Goal: Transaction & Acquisition: Subscribe to service/newsletter

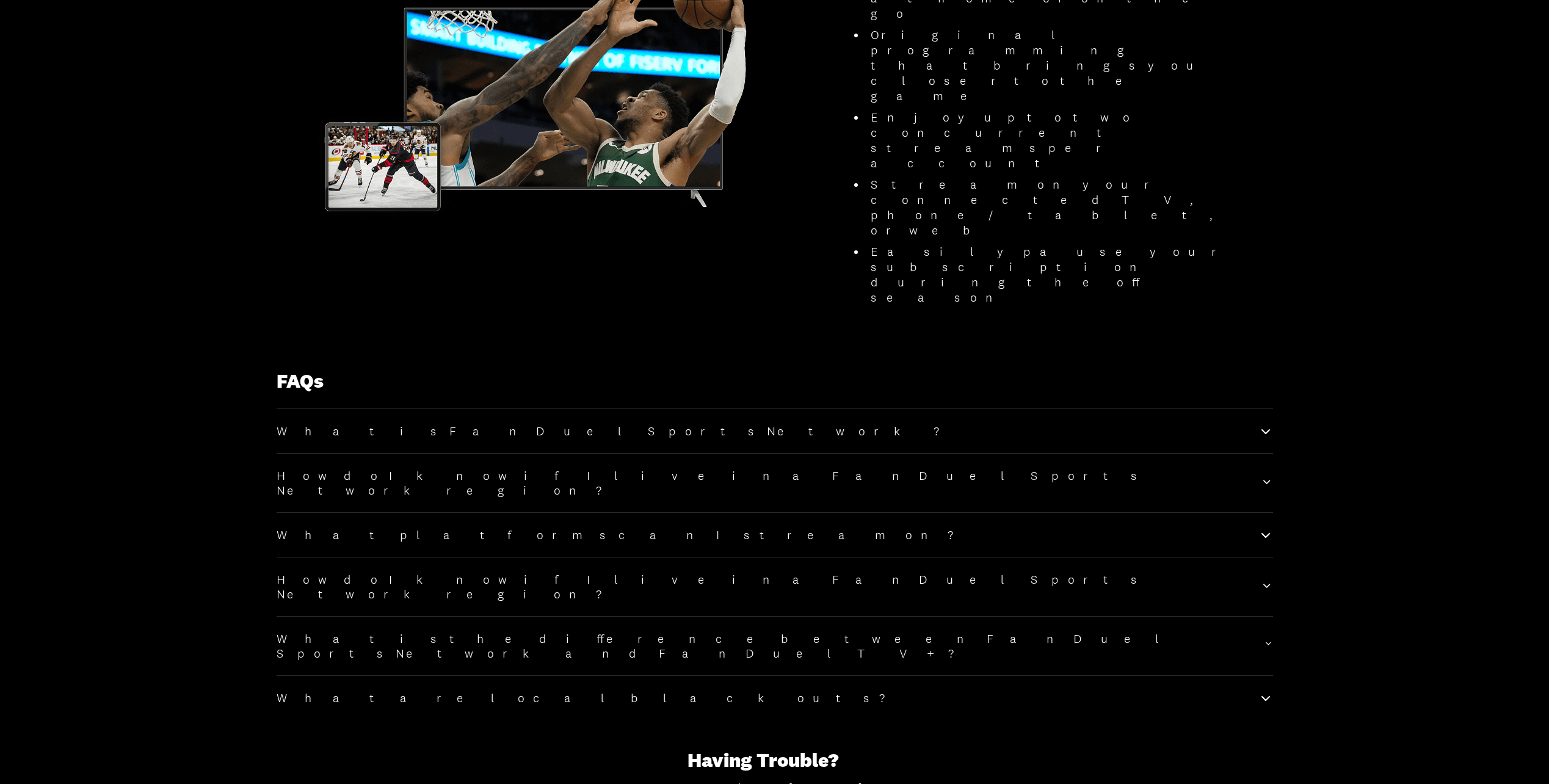
scroll to position [1379, 0]
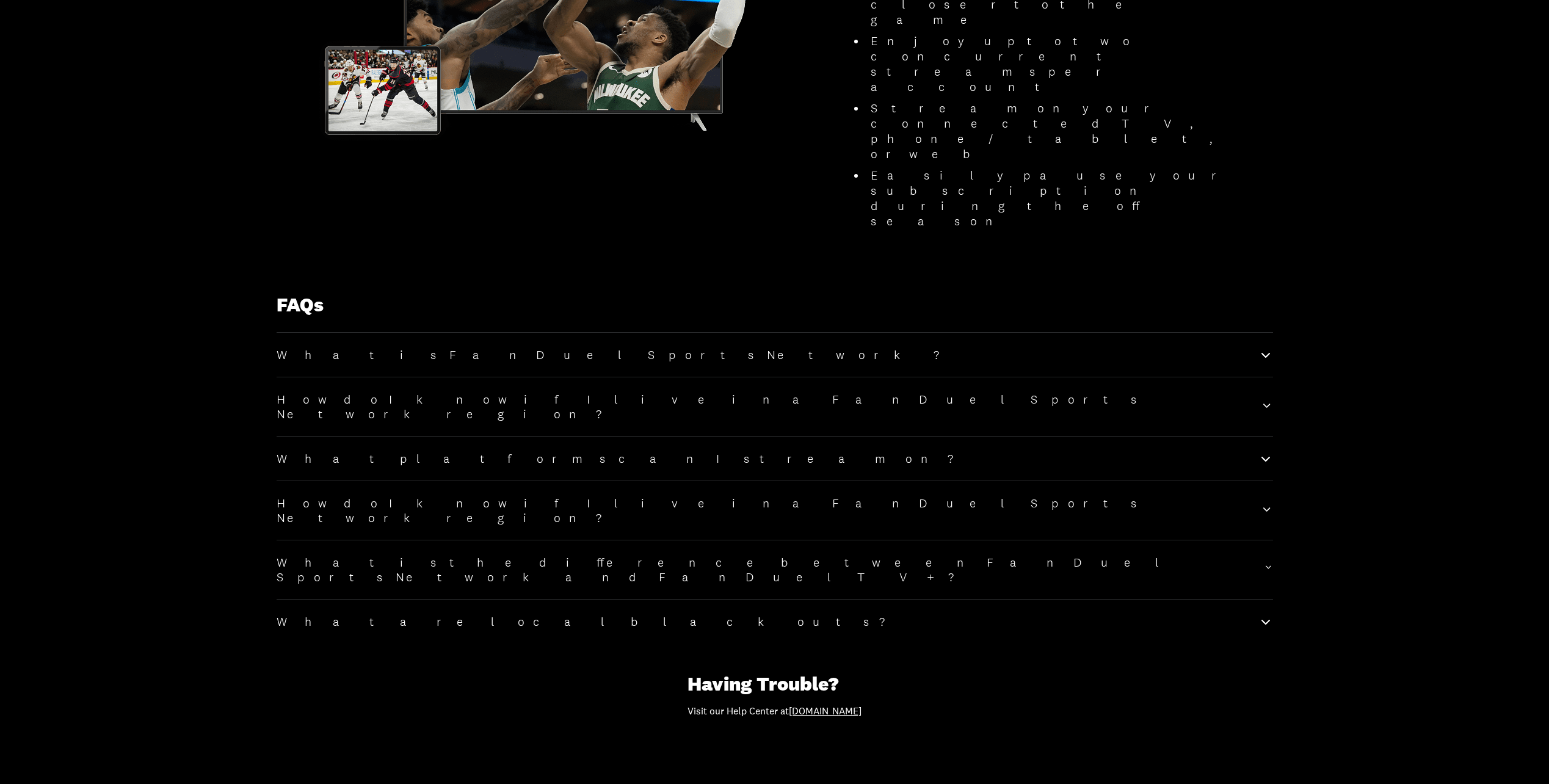
click at [1260, 451] on icon at bounding box center [1266, 458] width 14 height 14
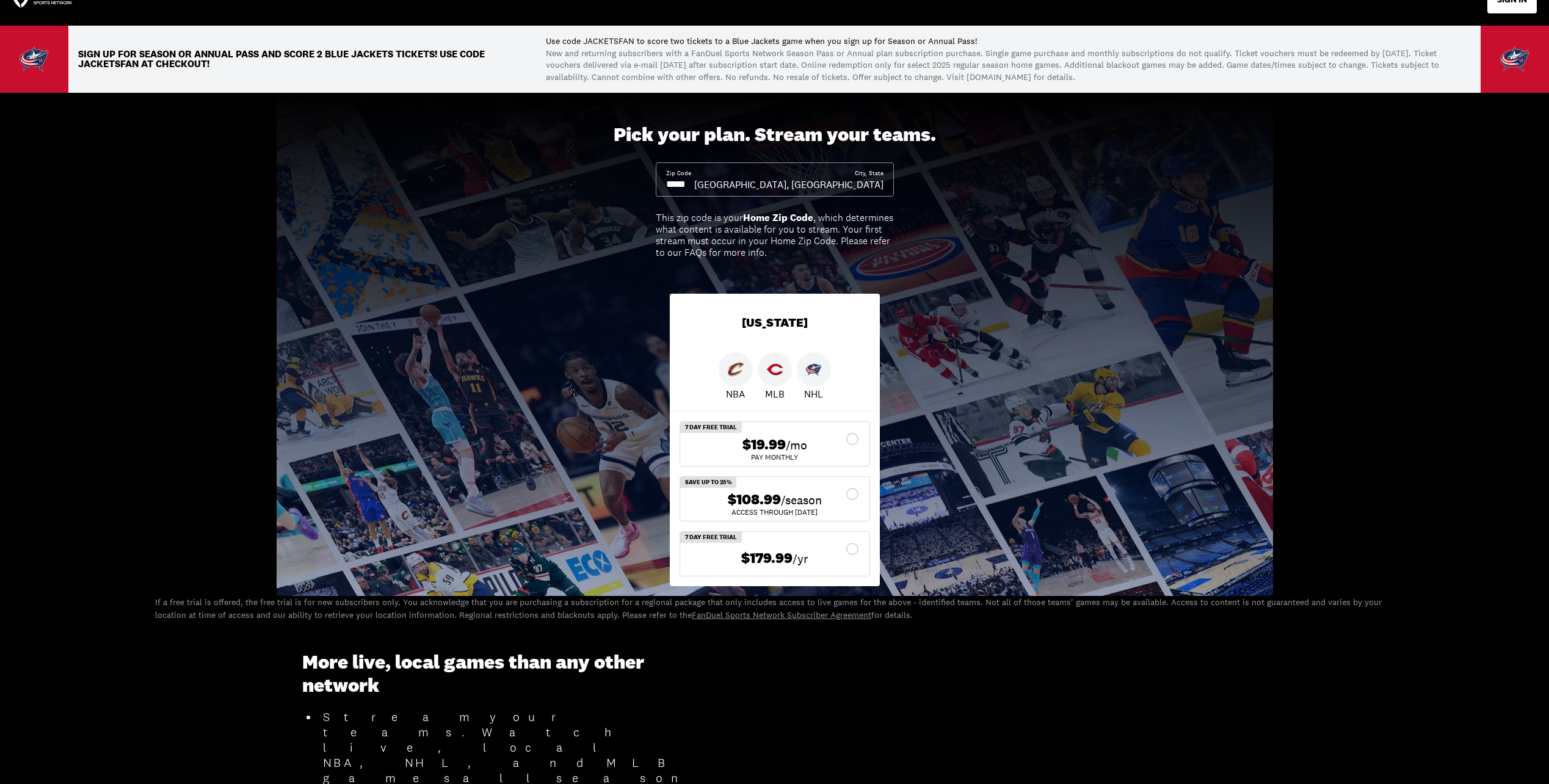
scroll to position [0, 0]
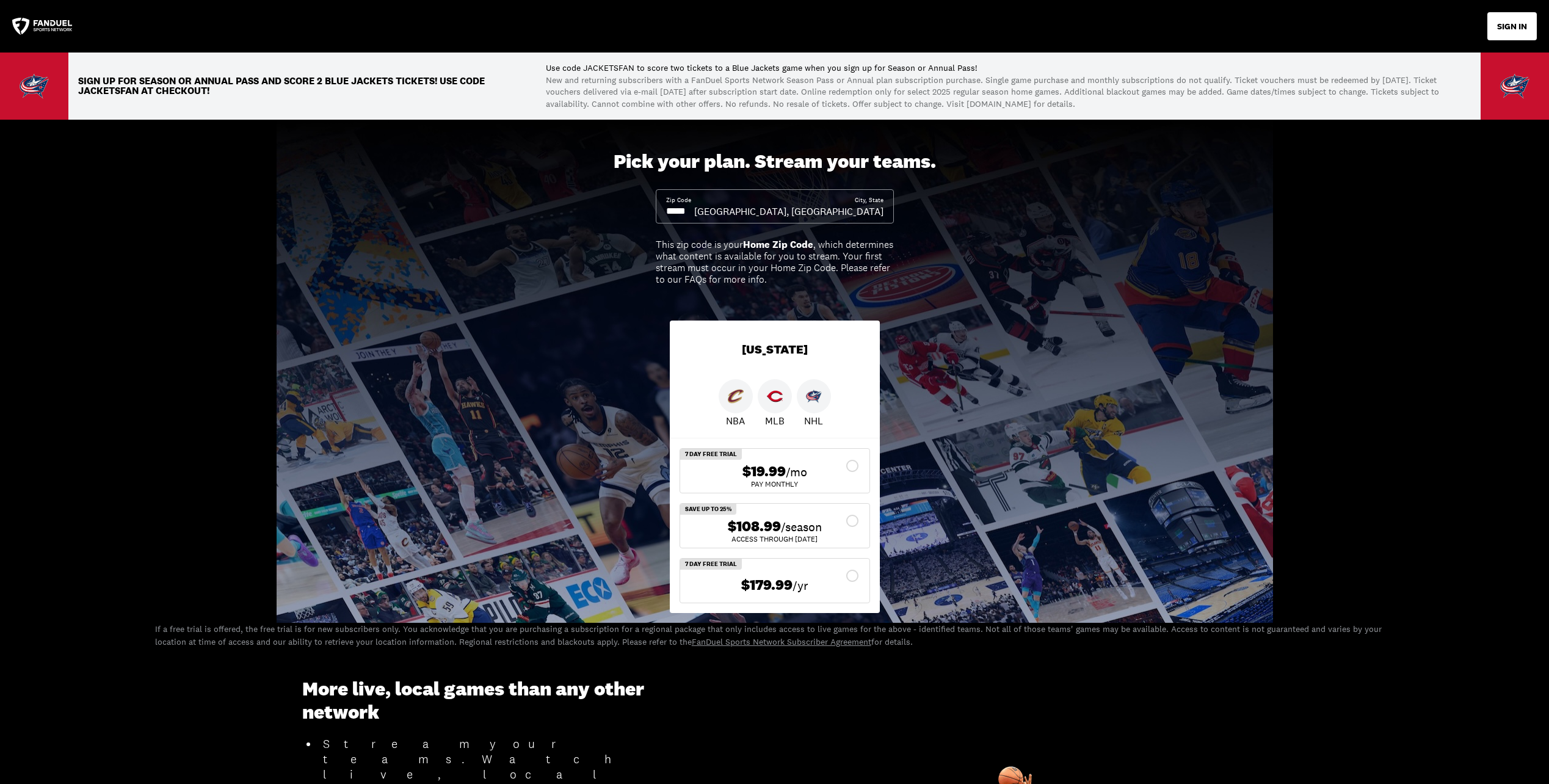
drag, startPoint x: 696, startPoint y: 211, endPoint x: 563, endPoint y: 217, distance: 133.1
click at [563, 217] on div "Pick your plan. Stream your teams. Zip Code City, State [GEOGRAPHIC_DATA], [GEO…" at bounding box center [774, 371] width 1549 height 502
drag, startPoint x: 696, startPoint y: 206, endPoint x: 674, endPoint y: 211, distance: 22.6
click at [676, 213] on input at bounding box center [679, 211] width 28 height 14
drag, startPoint x: 667, startPoint y: 206, endPoint x: 729, endPoint y: 219, distance: 63.3
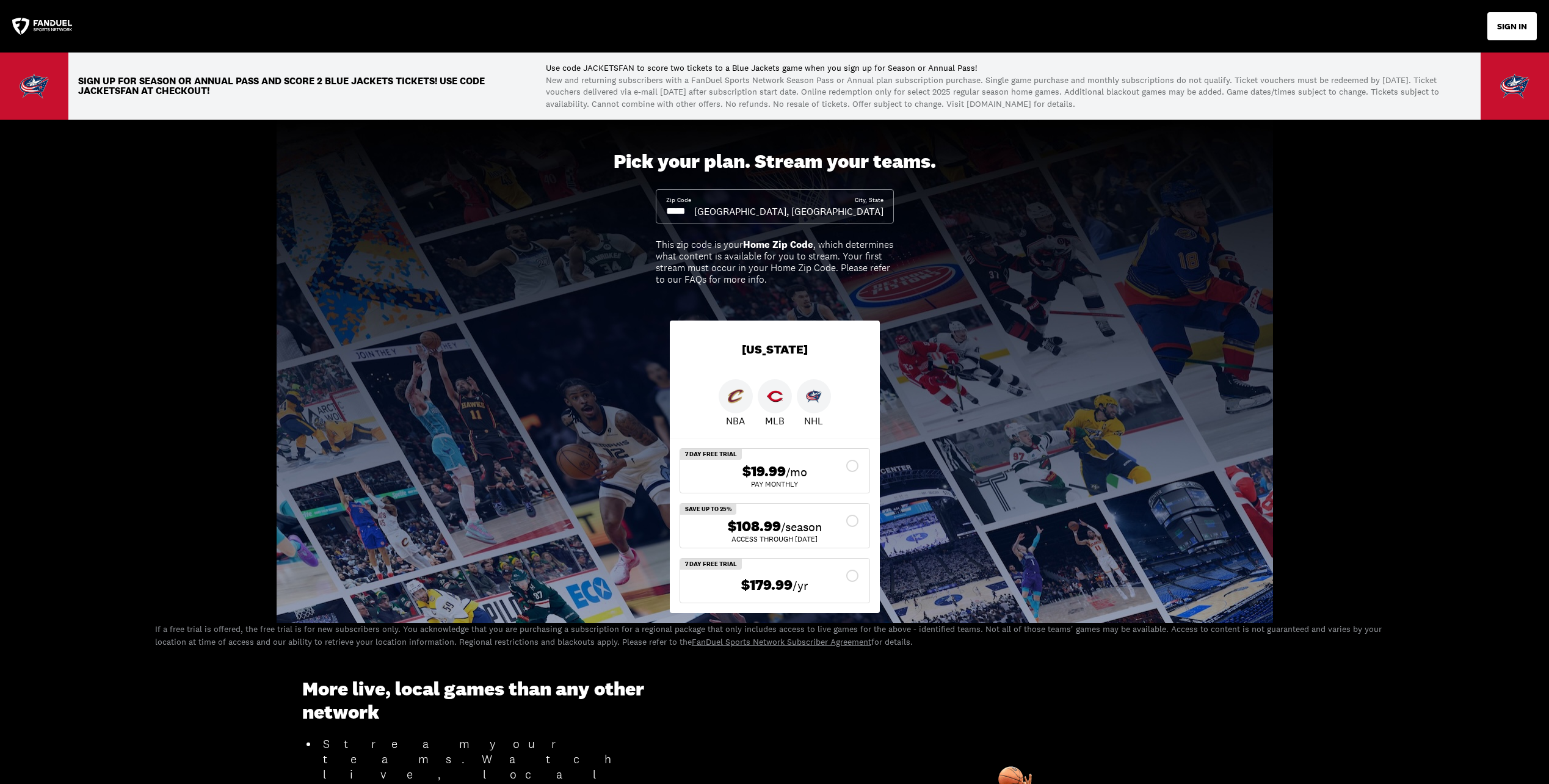
click at [729, 219] on div "Zip Code City, [GEOGRAPHIC_DATA], [GEOGRAPHIC_DATA]" at bounding box center [775, 206] width 238 height 34
click at [694, 205] on input at bounding box center [679, 211] width 28 height 14
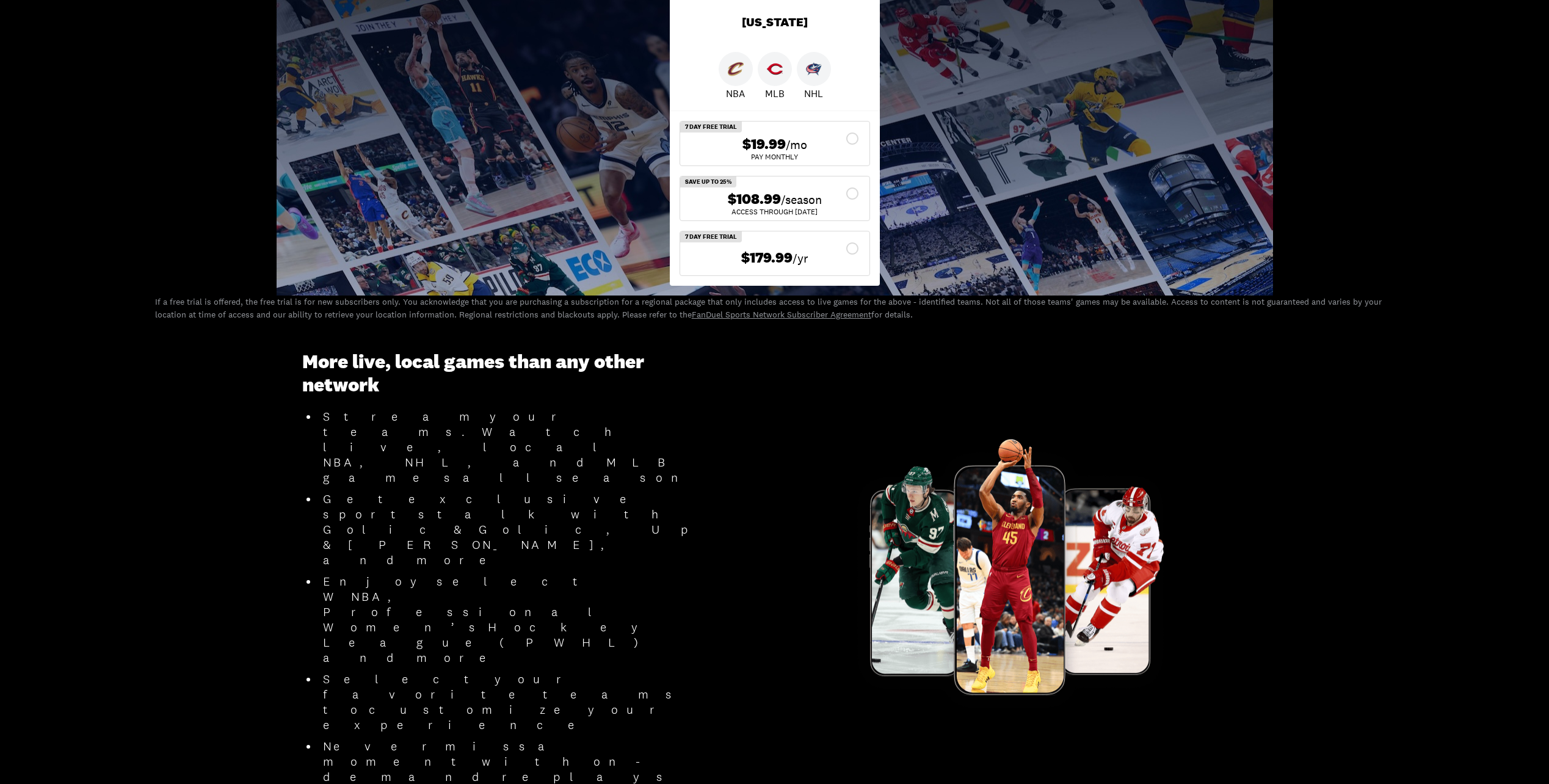
scroll to position [184, 0]
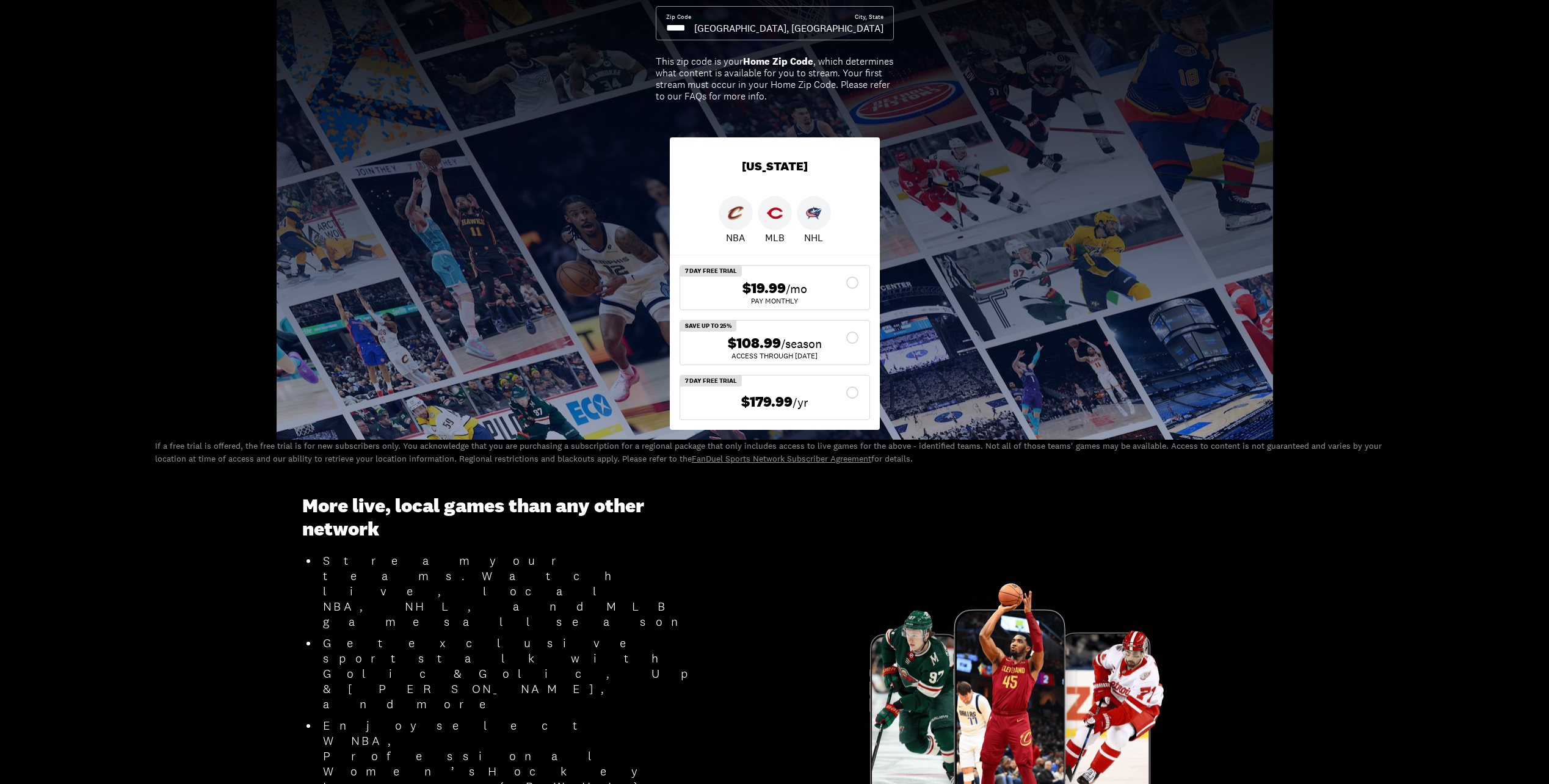
click at [783, 336] on span "/season" at bounding box center [801, 343] width 41 height 17
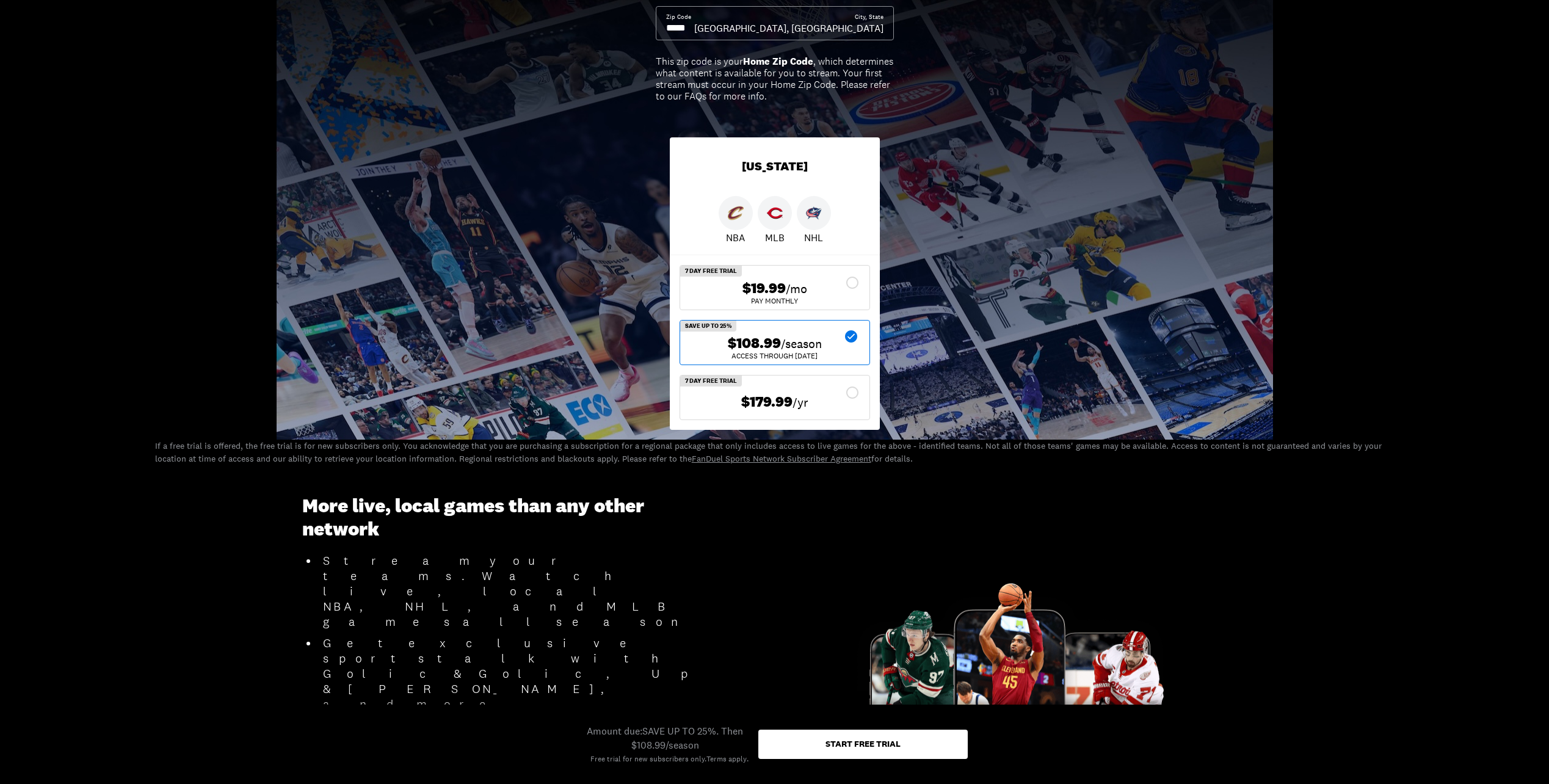
click at [694, 29] on input at bounding box center [679, 28] width 28 height 14
click at [684, 24] on input at bounding box center [679, 28] width 28 height 14
drag, startPoint x: 832, startPoint y: 24, endPoint x: 949, endPoint y: 31, distance: 117.2
click at [949, 31] on div "Pick your plan. Stream your teams. Zip Code City, State [GEOGRAPHIC_DATA], [GEO…" at bounding box center [774, 188] width 1549 height 502
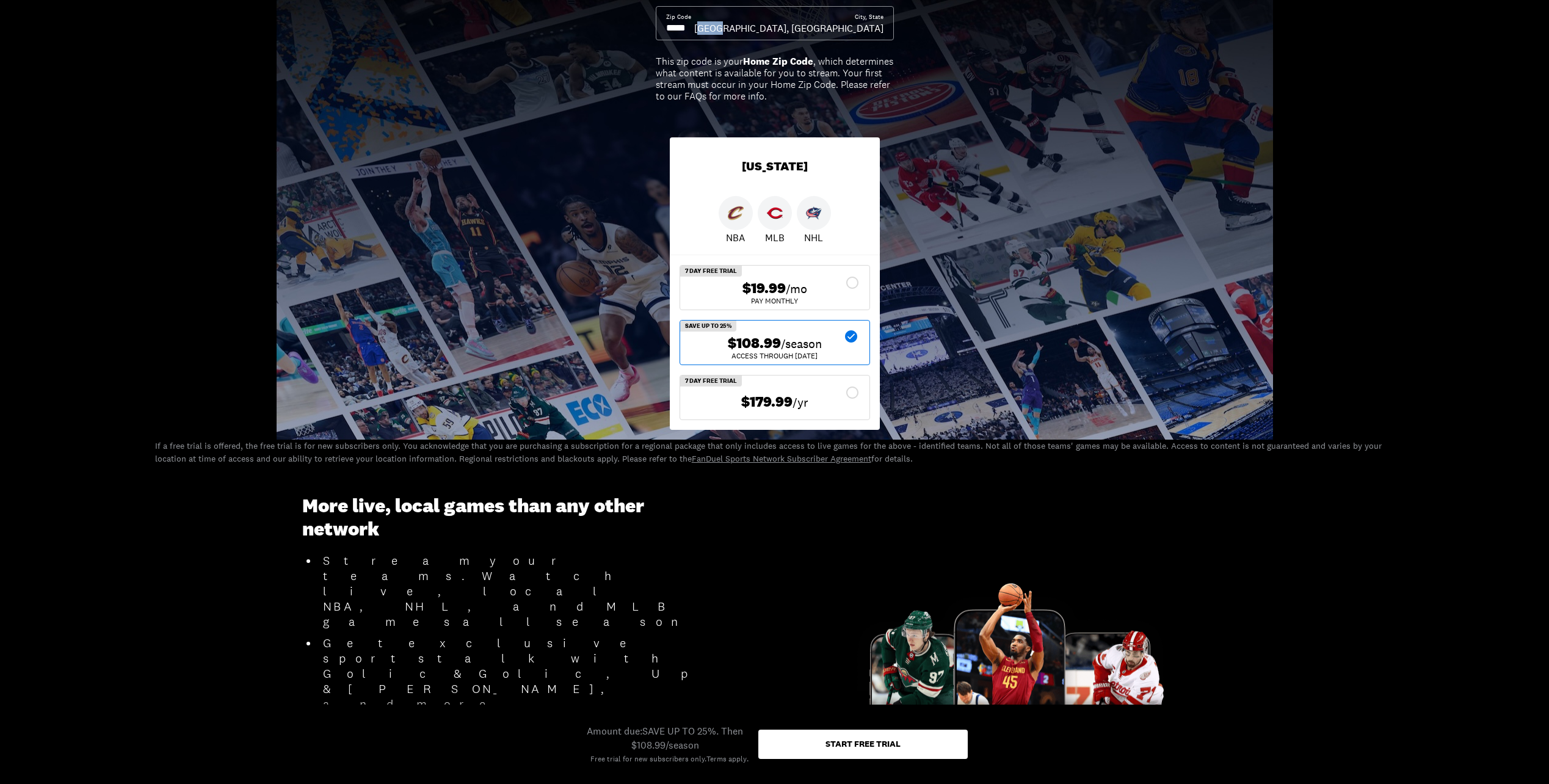
drag, startPoint x: 838, startPoint y: 14, endPoint x: 861, endPoint y: 22, distance: 24.4
click at [861, 22] on div "City, [GEOGRAPHIC_DATA], [GEOGRAPHIC_DATA]" at bounding box center [788, 23] width 189 height 22
click at [861, 22] on div "[GEOGRAPHIC_DATA], [GEOGRAPHIC_DATA]" at bounding box center [788, 28] width 189 height 14
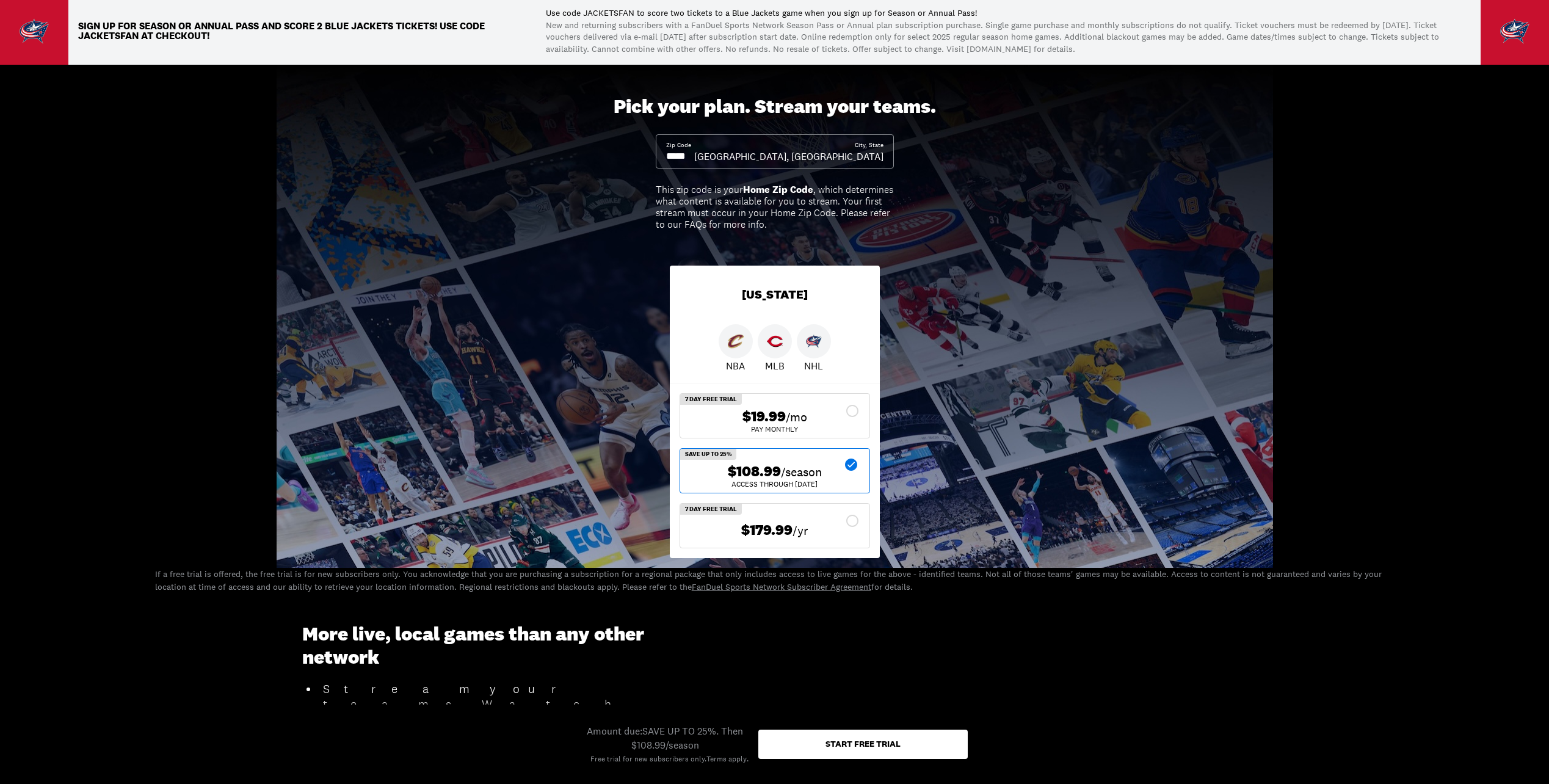
scroll to position [0, 0]
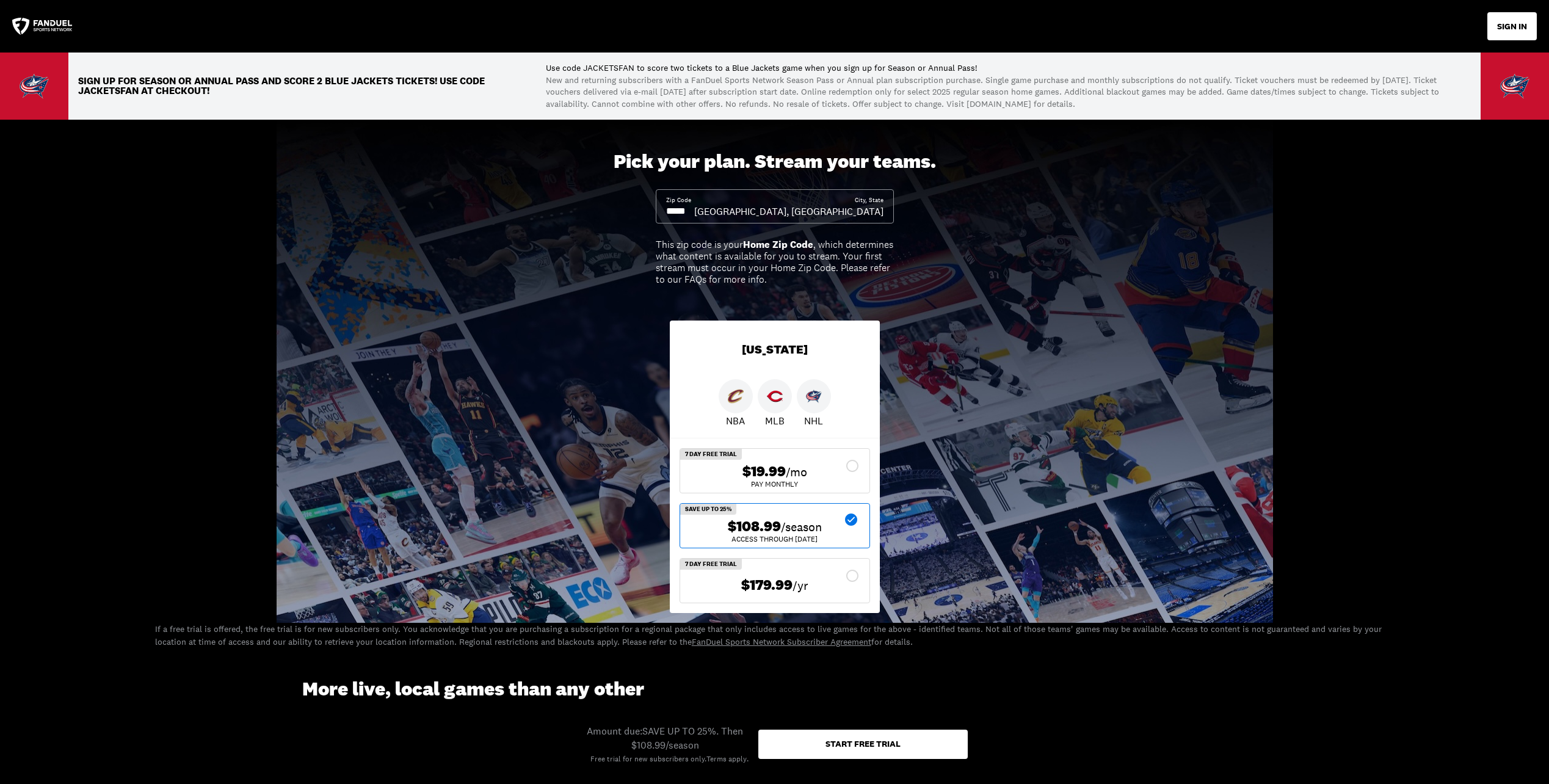
click at [694, 208] on input at bounding box center [679, 211] width 28 height 14
click at [861, 208] on div "[GEOGRAPHIC_DATA], [GEOGRAPHIC_DATA]" at bounding box center [788, 211] width 189 height 14
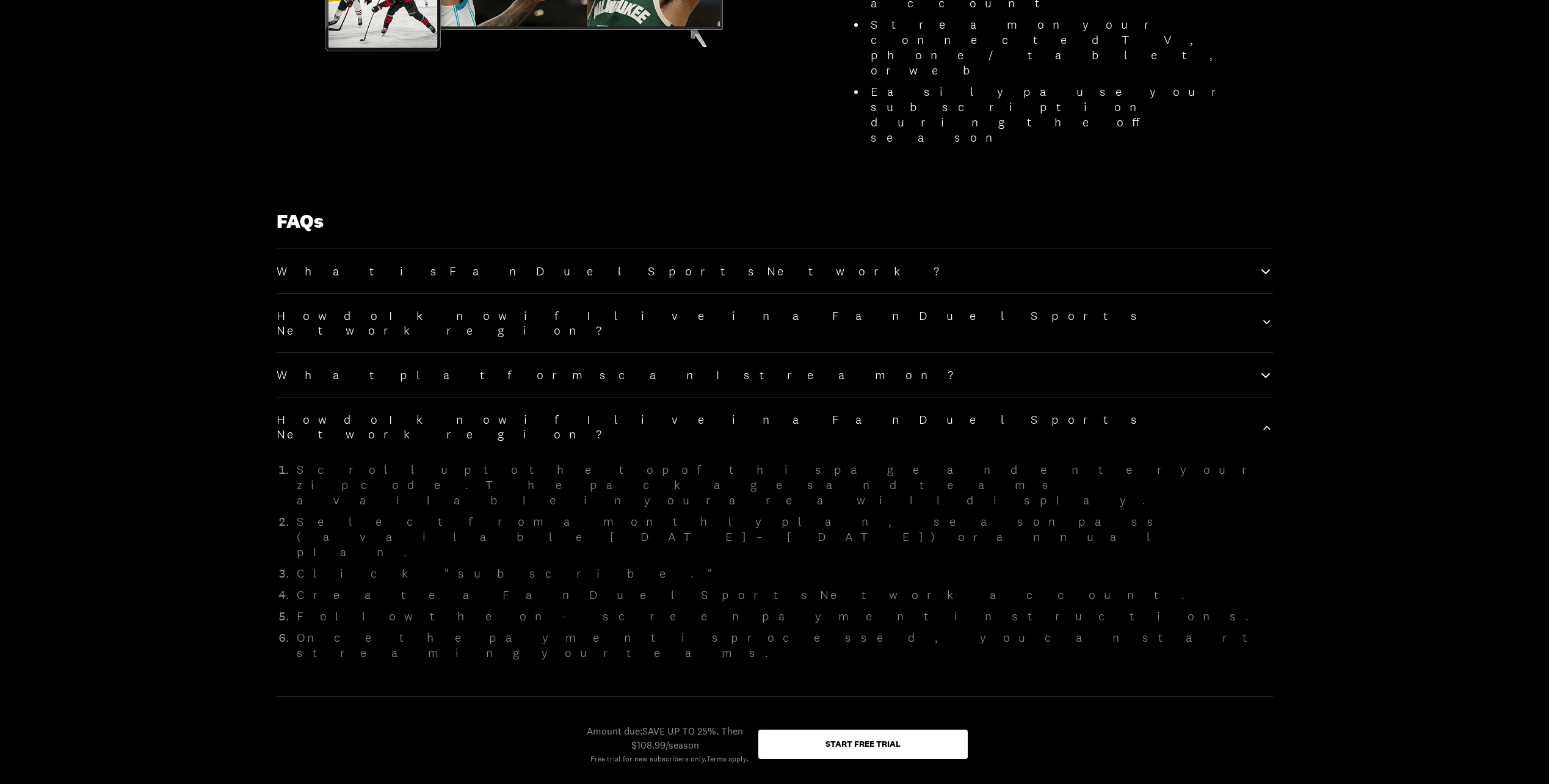
scroll to position [1465, 0]
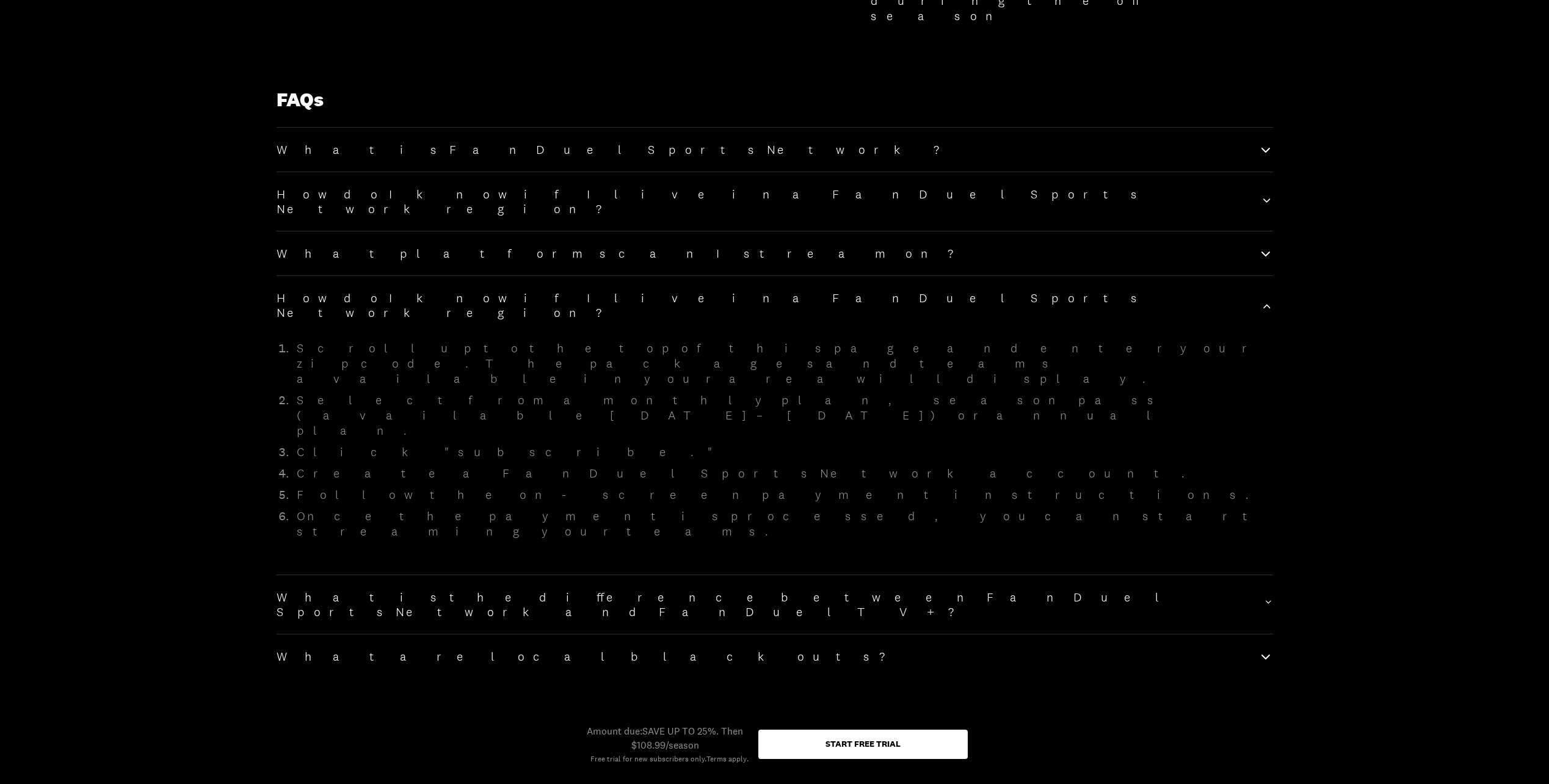
scroll to position [1587, 0]
click at [1263, 646] on icon at bounding box center [1266, 653] width 14 height 14
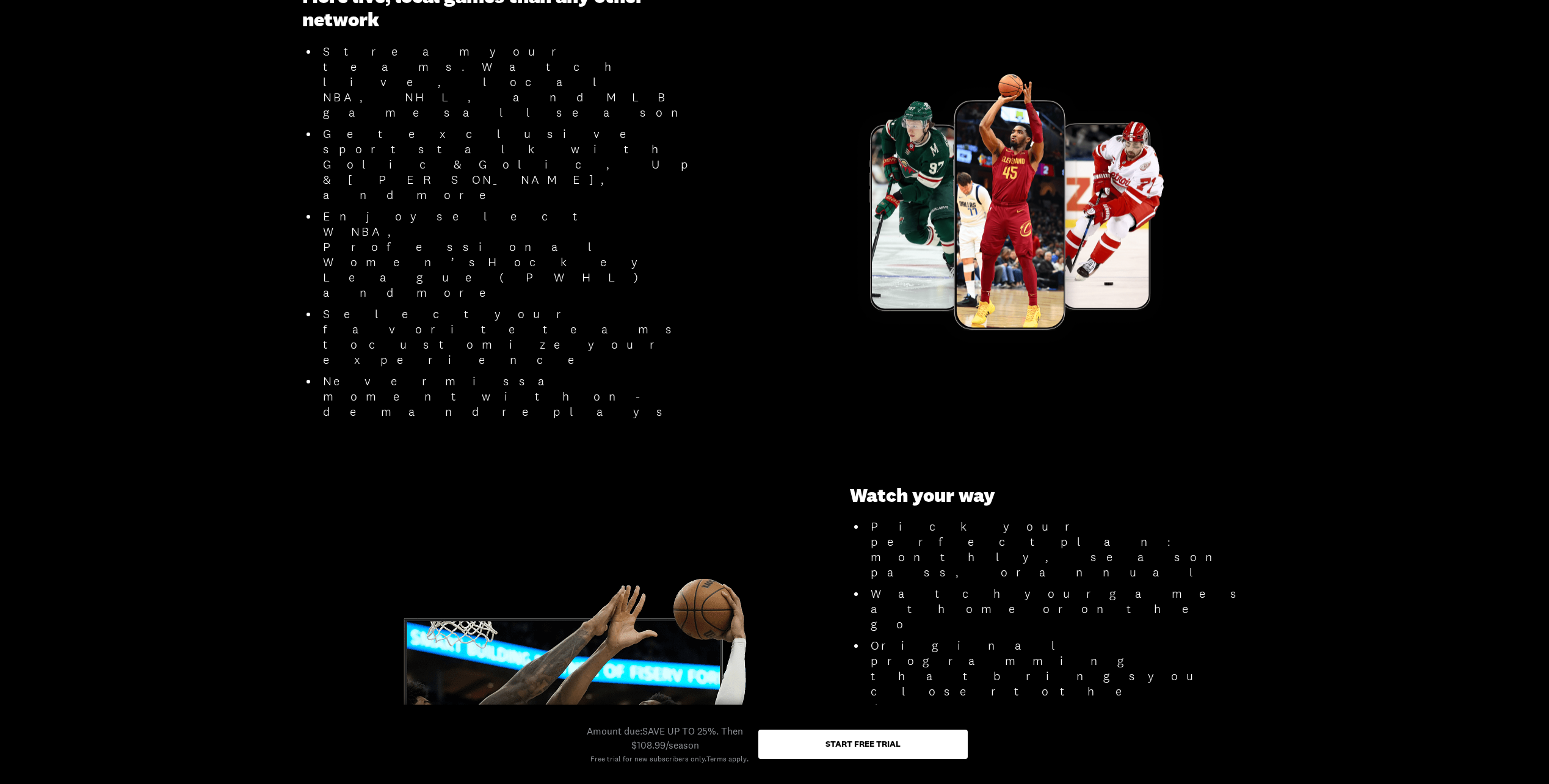
scroll to position [916, 0]
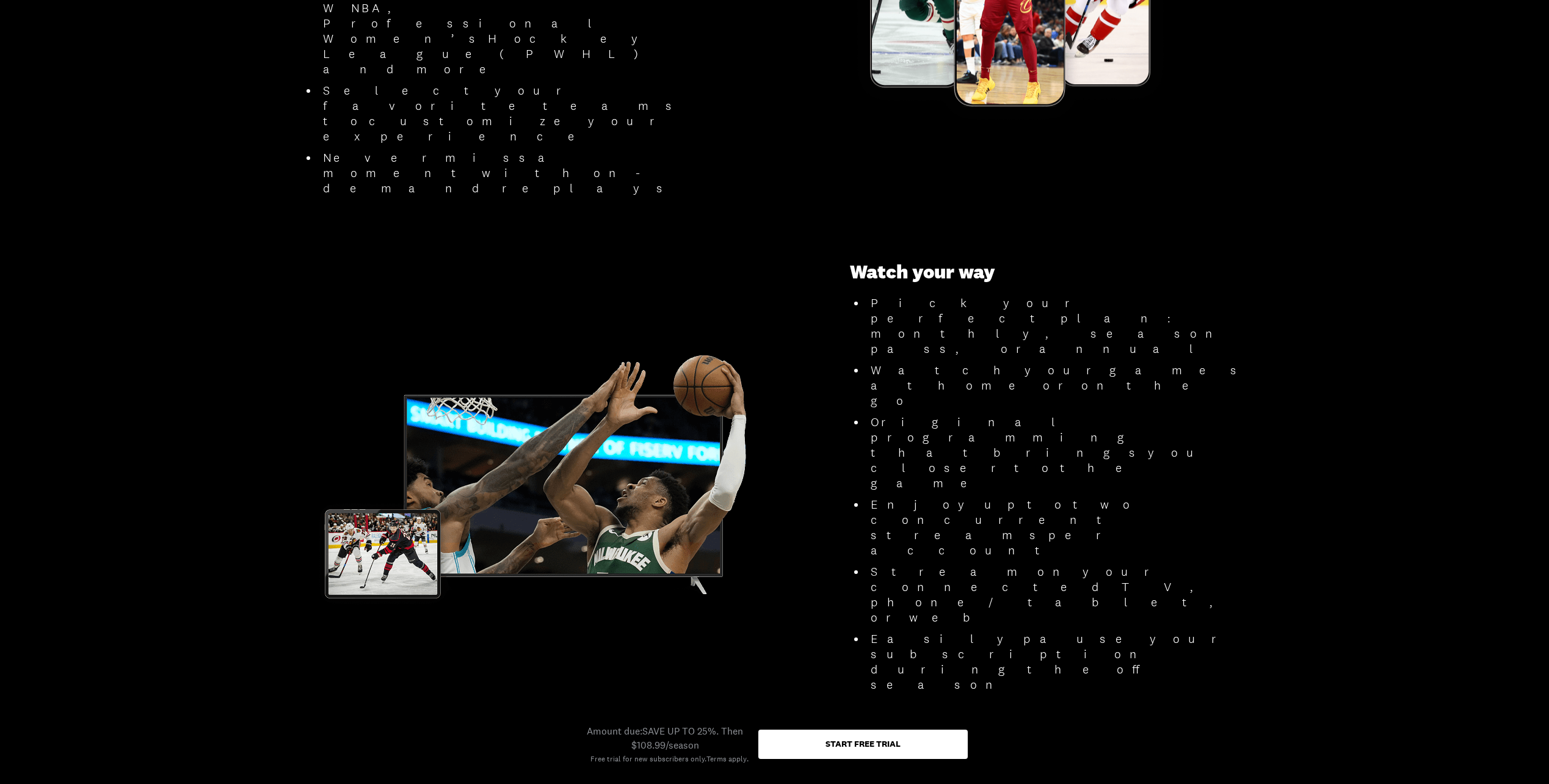
click at [851, 742] on div "Start free trial" at bounding box center [862, 743] width 75 height 9
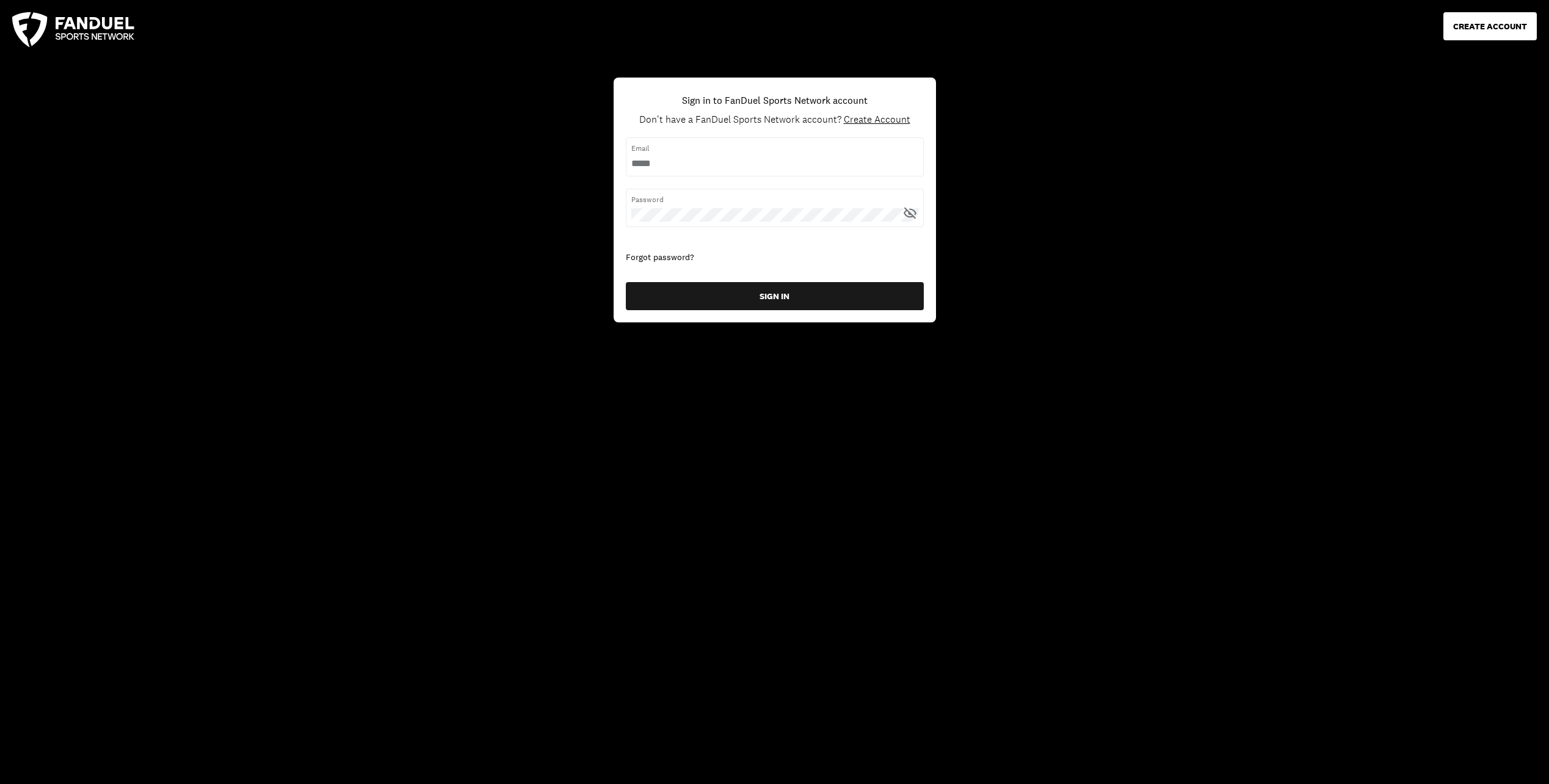
click at [695, 163] on input "username" at bounding box center [774, 163] width 287 height 14
type input "**********"
click at [881, 118] on span "Create Account" at bounding box center [877, 119] width 67 height 13
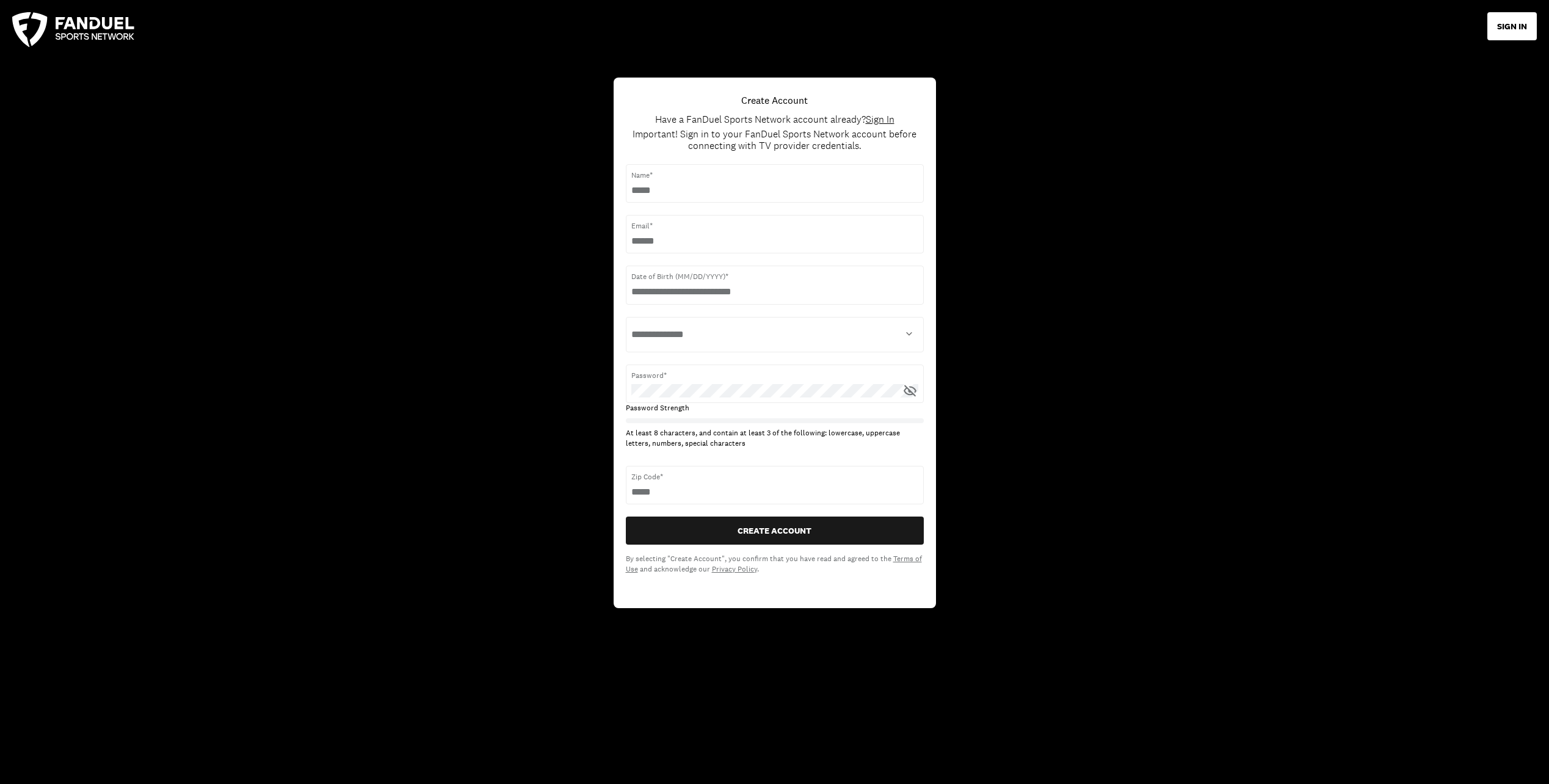
drag, startPoint x: 653, startPoint y: 493, endPoint x: 623, endPoint y: 493, distance: 30.0
click at [623, 493] on div "**********" at bounding box center [774, 342] width 322 height 530
